Goal: Transaction & Acquisition: Book appointment/travel/reservation

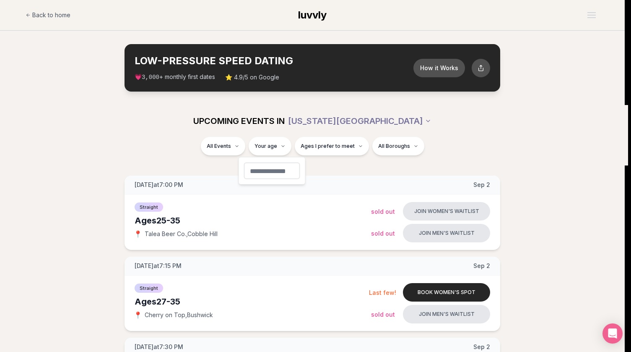
type input "**"
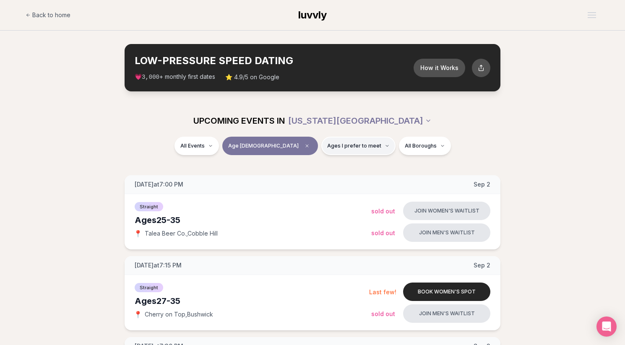
click at [327, 147] on span "Ages I prefer to meet" at bounding box center [354, 146] width 54 height 7
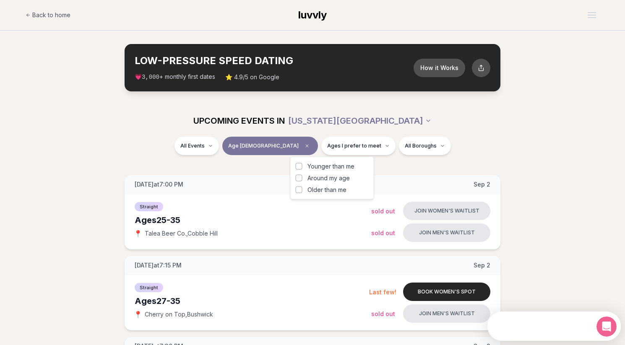
click at [327, 178] on span "Around my age" at bounding box center [329, 178] width 42 height 8
click at [303, 178] on button "Around my age" at bounding box center [299, 178] width 7 height 7
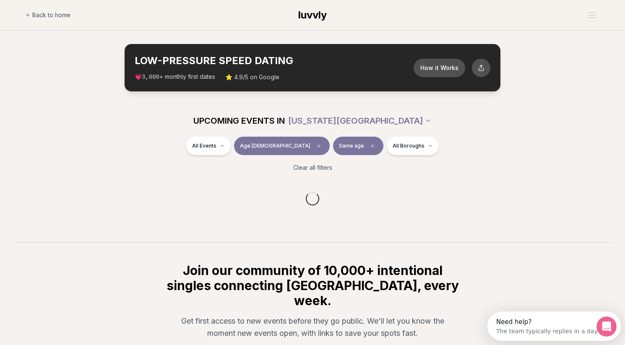
click at [416, 167] on section "UPCOMING EVENTS IN [US_STATE][GEOGRAPHIC_DATA] All Events Age [DEMOGRAPHIC_DATA…" at bounding box center [312, 174] width 625 height 138
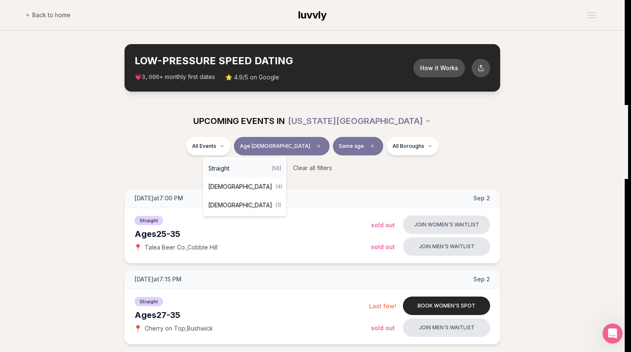
click at [250, 172] on div "Straight ( 56 )" at bounding box center [245, 168] width 80 height 18
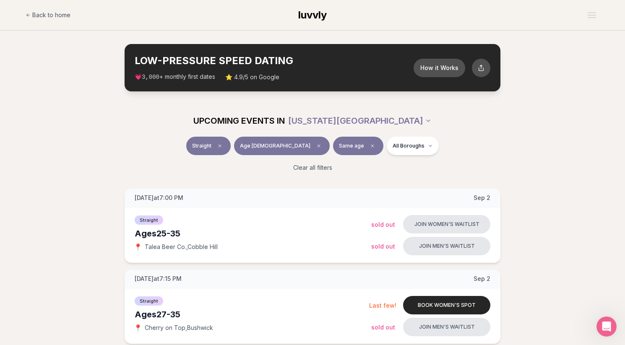
click at [162, 153] on div "Straight Age [DEMOGRAPHIC_DATA] Same age All Boroughs" at bounding box center [313, 148] width 470 height 22
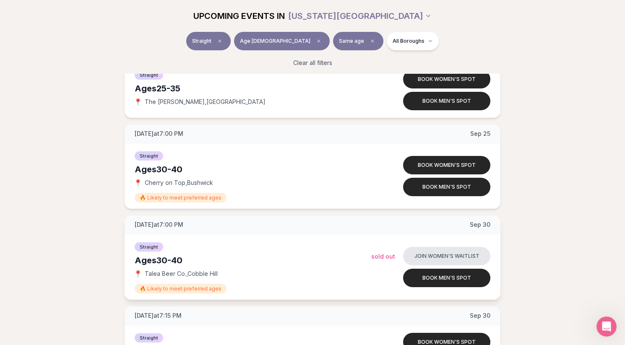
scroll to position [2332, 0]
click at [450, 279] on button "Book men's spot" at bounding box center [446, 278] width 87 height 18
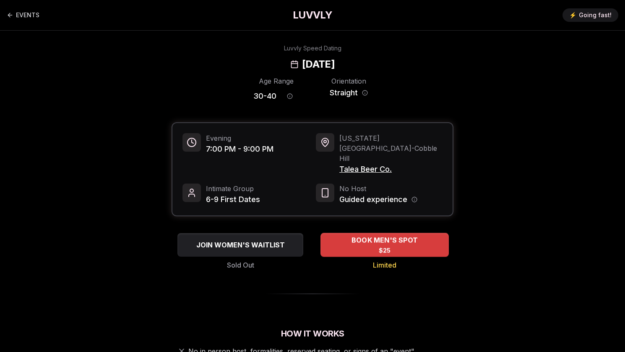
click at [394, 233] on div "BOOK MEN'S SPOT $25" at bounding box center [385, 244] width 128 height 23
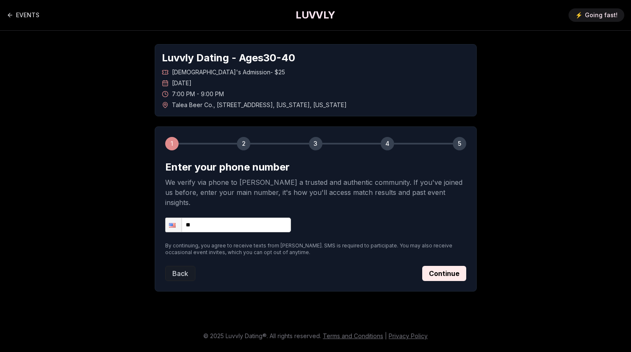
click at [271, 218] on input "**" at bounding box center [228, 224] width 126 height 15
type input "**********"
click at [442, 266] on button "Continue" at bounding box center [445, 273] width 44 height 15
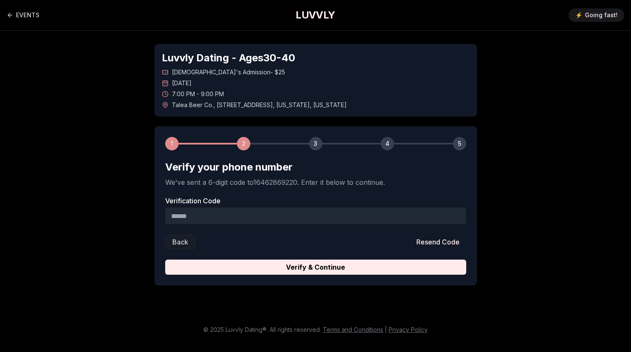
click at [240, 217] on input "Verification Code" at bounding box center [315, 215] width 301 height 17
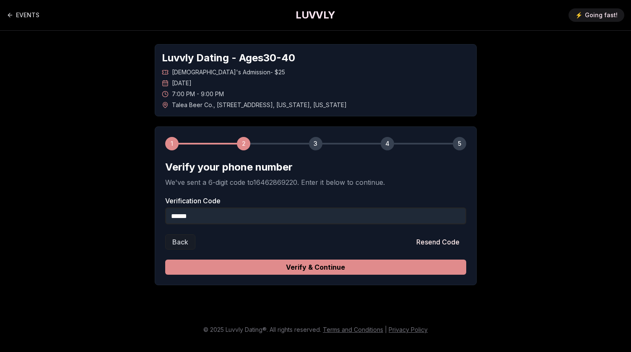
type input "******"
click at [339, 266] on button "Verify & Continue" at bounding box center [315, 266] width 301 height 15
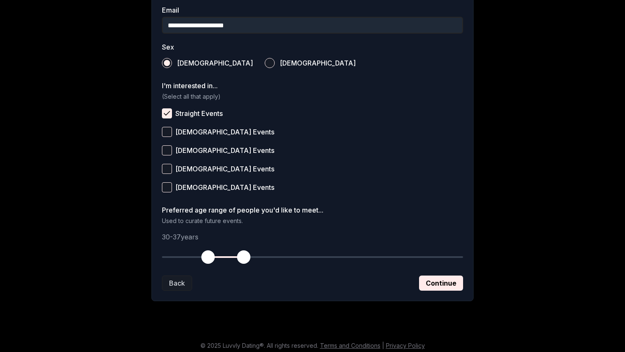
scroll to position [277, 0]
click at [454, 288] on button "Continue" at bounding box center [441, 282] width 44 height 15
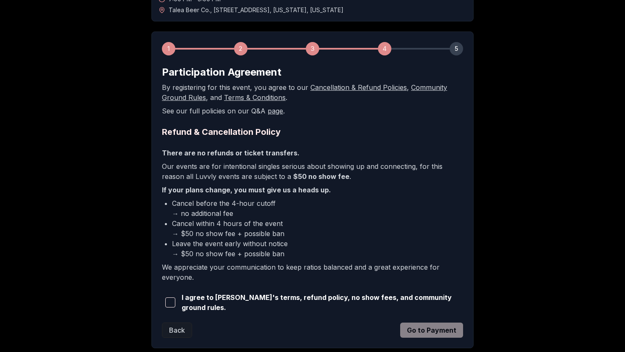
scroll to position [95, 0]
click at [384, 299] on span "I agree to [PERSON_NAME]'s terms, refund policy, no show fees, and community gr…" at bounding box center [323, 302] width 282 height 20
click at [169, 300] on span "button" at bounding box center [170, 302] width 10 height 10
click at [437, 326] on button "Go to Payment" at bounding box center [431, 329] width 63 height 15
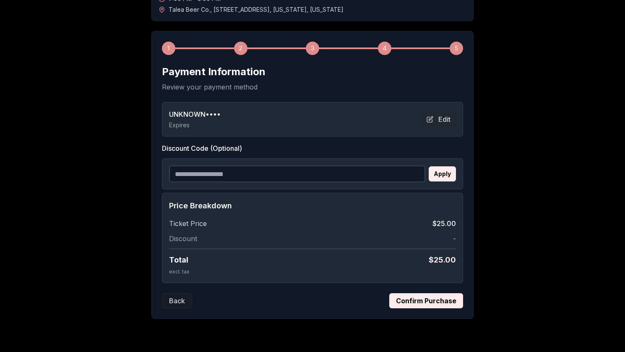
click at [226, 124] on div "UNKNOWN •••• Expires Edit" at bounding box center [312, 119] width 287 height 20
click at [210, 114] on span "UNKNOWN ••••" at bounding box center [195, 114] width 52 height 10
click at [440, 117] on button "Edit" at bounding box center [438, 119] width 35 height 15
